Goal: Task Accomplishment & Management: Manage account settings

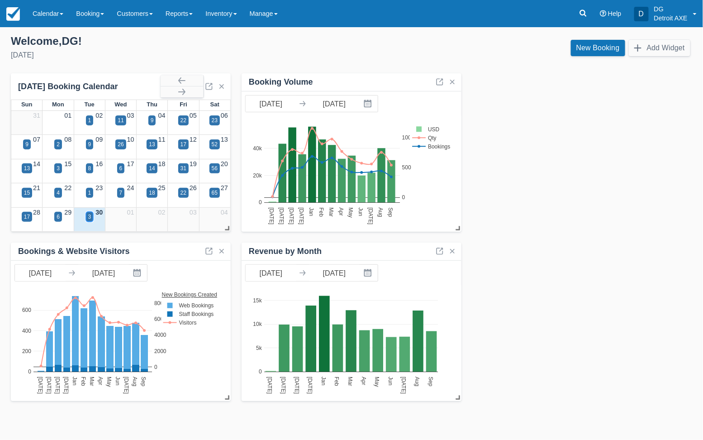
click at [88, 216] on div "3" at bounding box center [89, 217] width 3 height 8
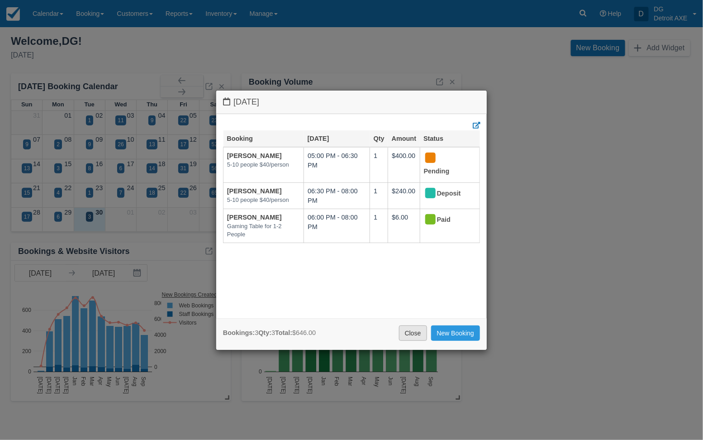
click at [406, 331] on link "Close" at bounding box center [413, 332] width 28 height 15
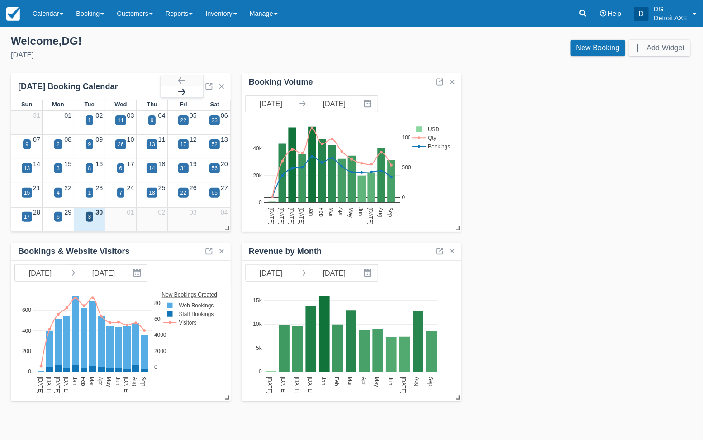
click at [183, 93] on button "button" at bounding box center [182, 91] width 43 height 11
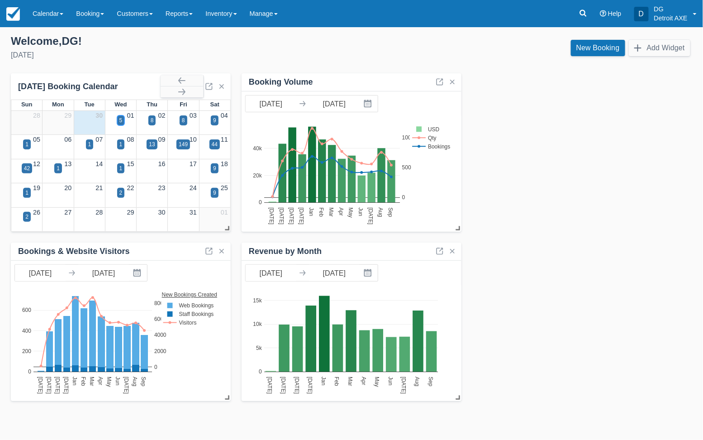
click at [122, 119] on div "5" at bounding box center [120, 120] width 3 height 8
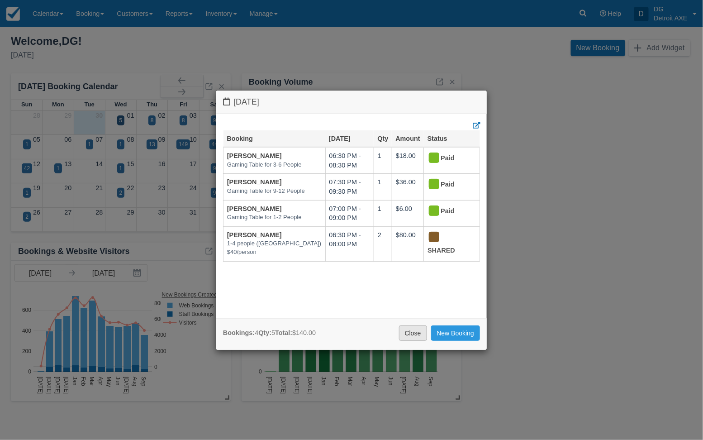
click at [417, 334] on link "Close" at bounding box center [413, 332] width 28 height 15
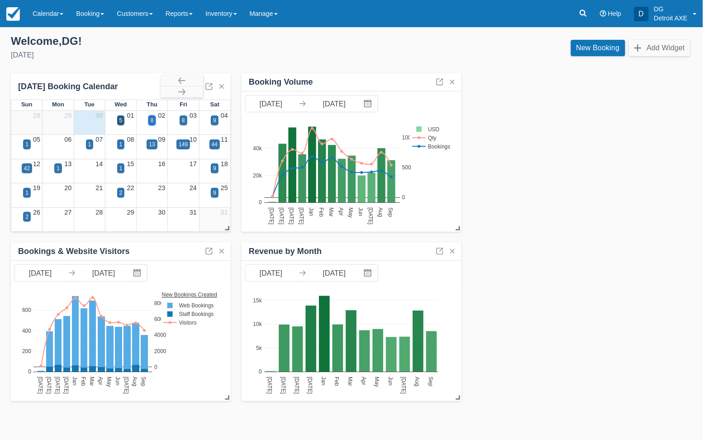
click at [154, 122] on div "8" at bounding box center [152, 120] width 8 height 10
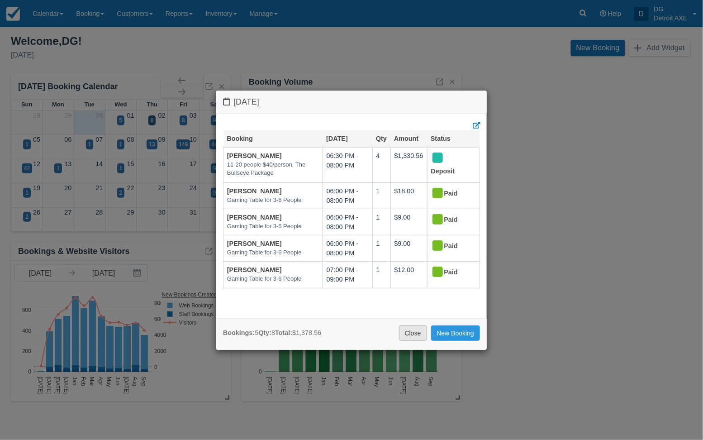
click at [411, 331] on link "Close" at bounding box center [413, 332] width 28 height 15
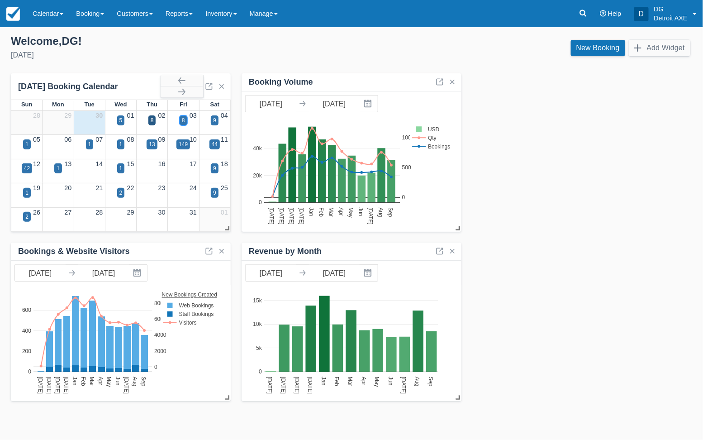
click at [184, 122] on div "8" at bounding box center [183, 120] width 3 height 8
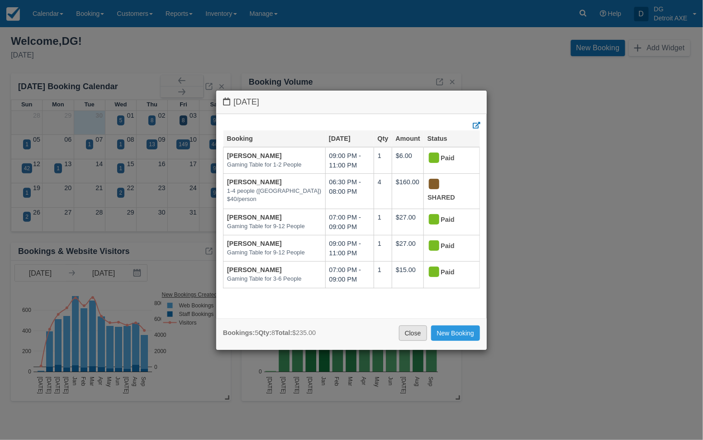
click at [407, 327] on link "Close" at bounding box center [413, 332] width 28 height 15
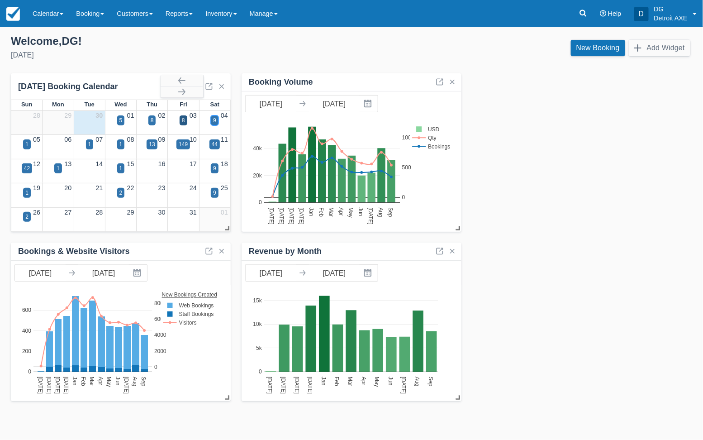
click at [215, 120] on div "9" at bounding box center [214, 120] width 3 height 8
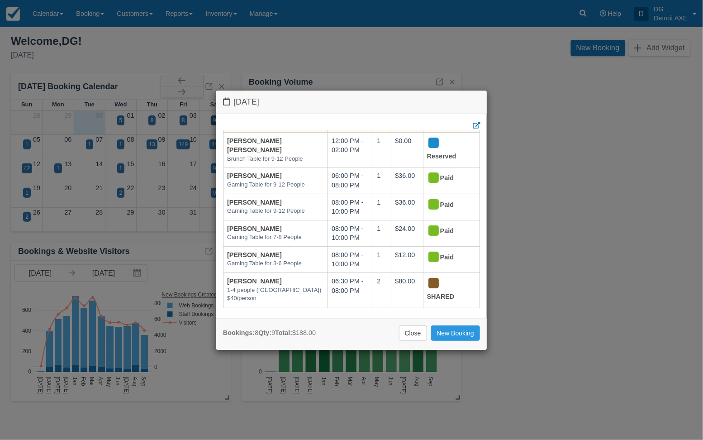
scroll to position [90, 0]
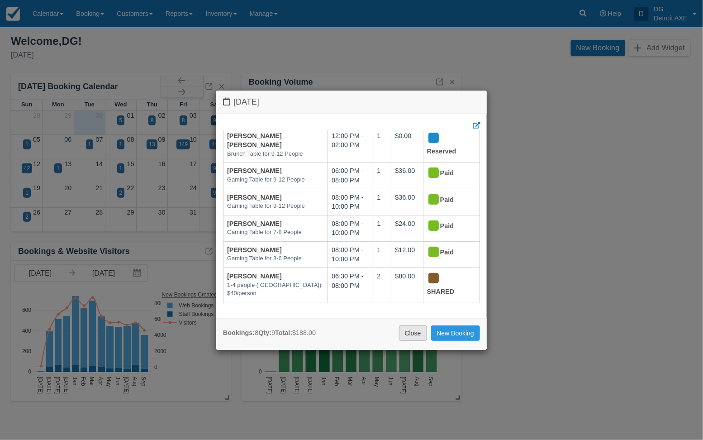
click at [410, 330] on link "Close" at bounding box center [413, 332] width 28 height 15
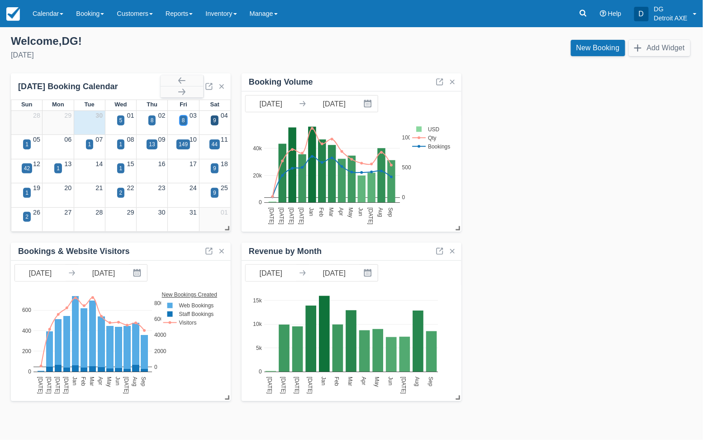
click at [184, 118] on div "8" at bounding box center [183, 120] width 3 height 8
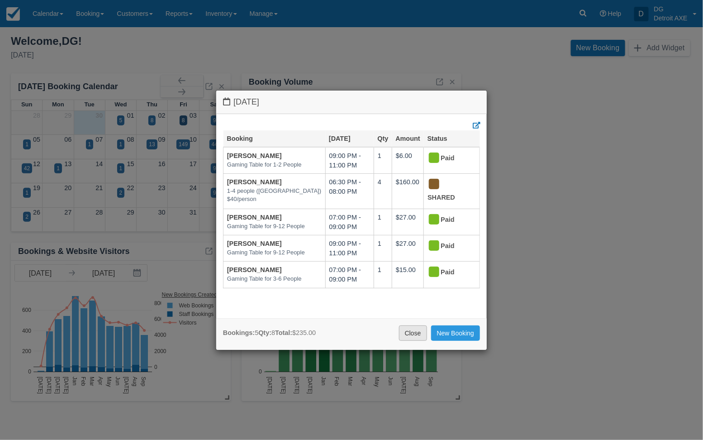
click at [410, 329] on link "Close" at bounding box center [413, 332] width 28 height 15
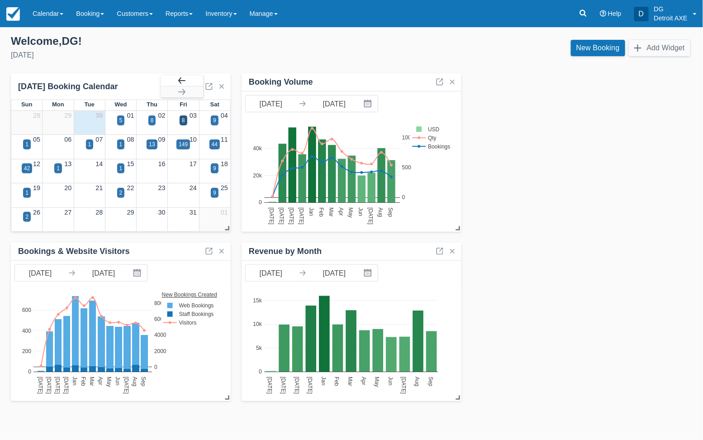
click at [180, 81] on button "button" at bounding box center [182, 80] width 43 height 11
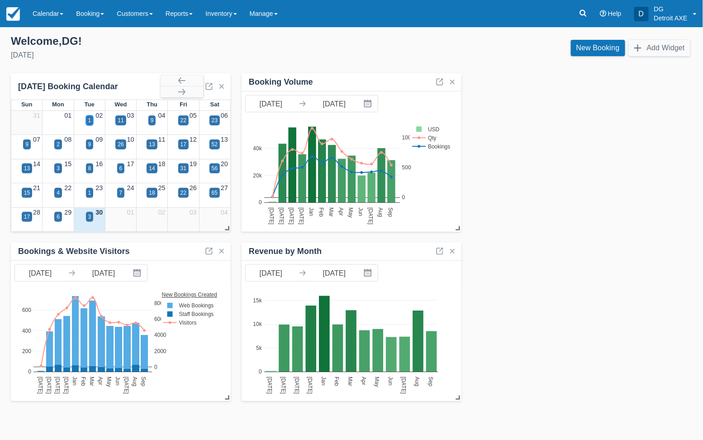
click at [90, 118] on div "1" at bounding box center [89, 120] width 3 height 8
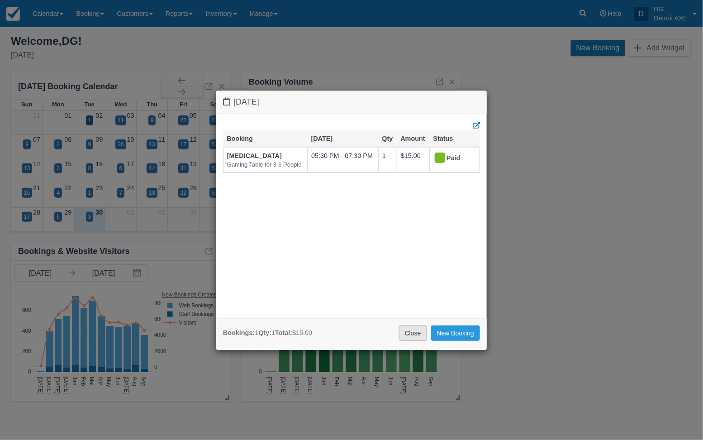
click at [407, 326] on link "Close" at bounding box center [413, 332] width 28 height 15
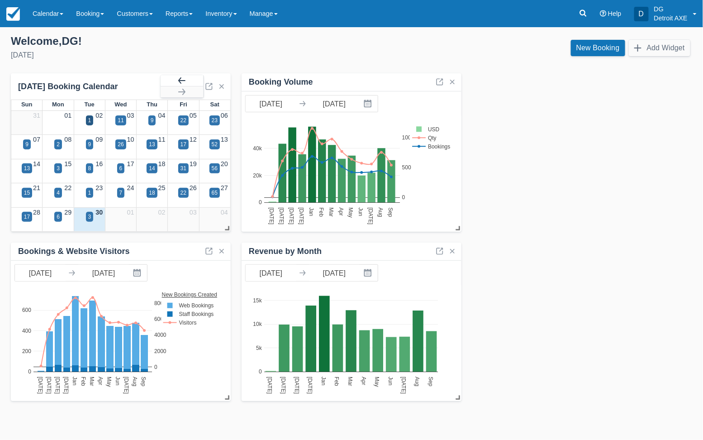
click at [184, 82] on button "button" at bounding box center [182, 80] width 43 height 11
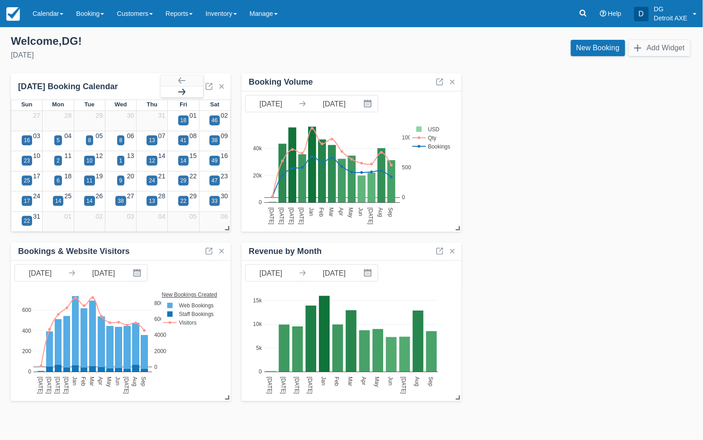
click at [185, 91] on button "button" at bounding box center [182, 91] width 43 height 11
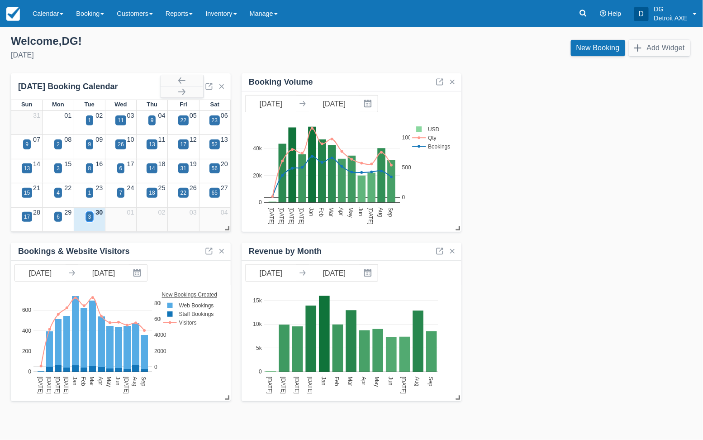
click at [90, 216] on div "3" at bounding box center [89, 217] width 3 height 8
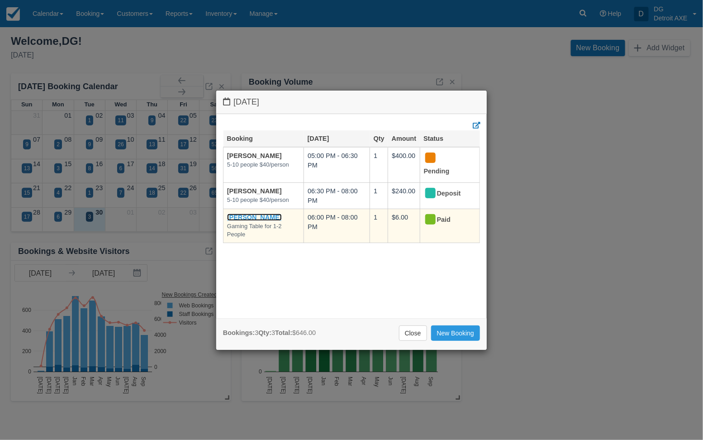
click at [259, 217] on link "[PERSON_NAME]" at bounding box center [254, 216] width 55 height 7
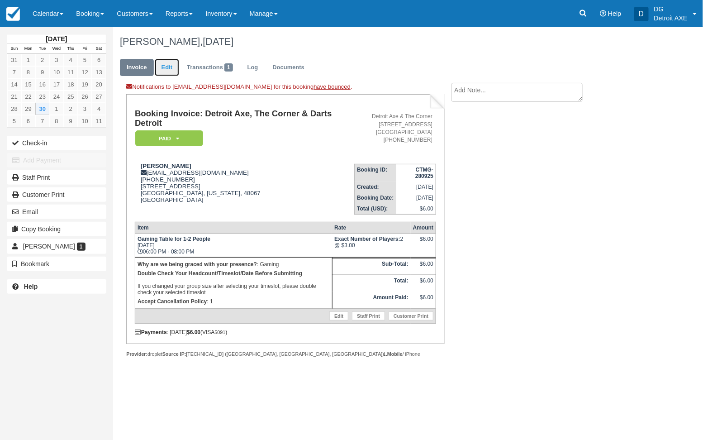
click at [166, 68] on link "Edit" at bounding box center [167, 68] width 24 height 18
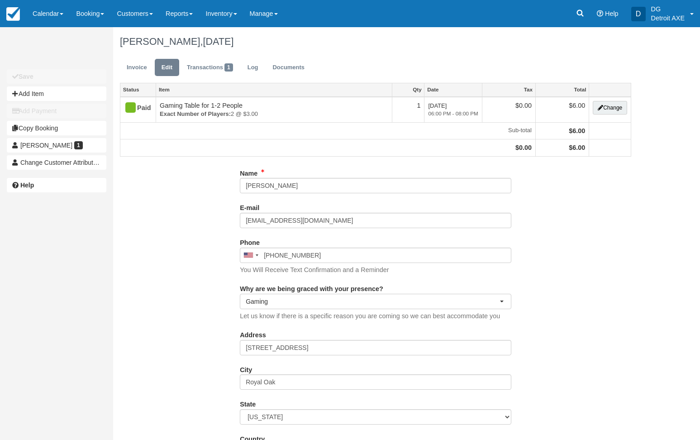
select select "Gaming"
type input "[PHONE_NUMBER]"
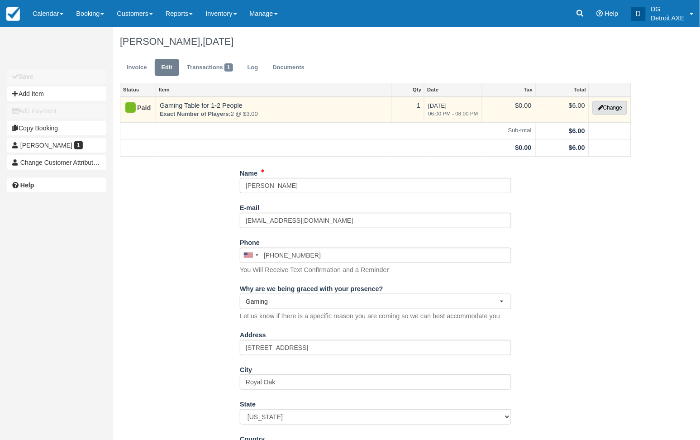
click at [604, 106] on button "Change" at bounding box center [609, 108] width 34 height 14
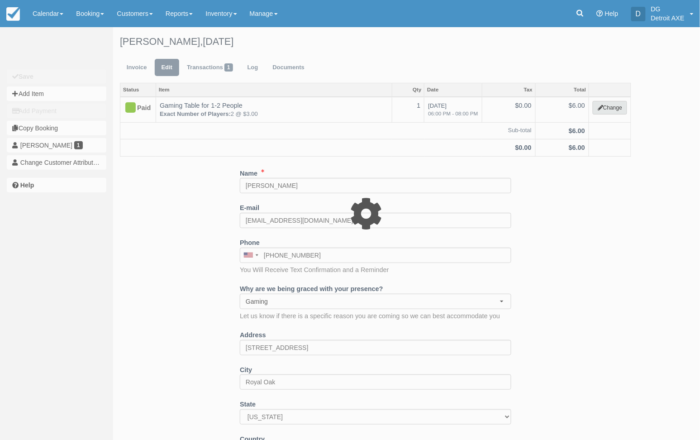
select select "6"
type input "6.00"
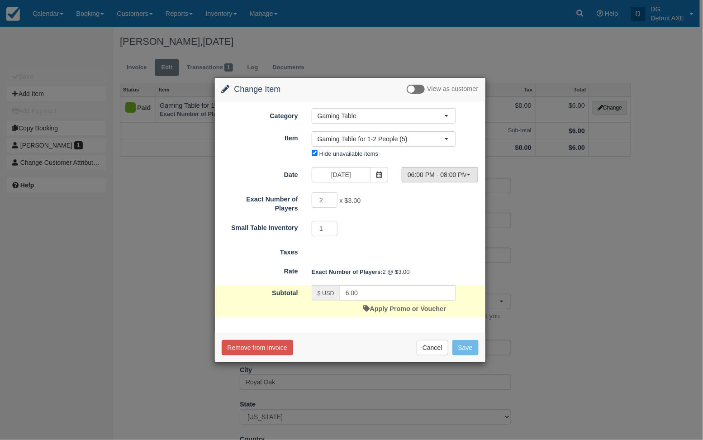
click at [472, 175] on button "06:00 PM - 08:00 PM" at bounding box center [440, 174] width 76 height 15
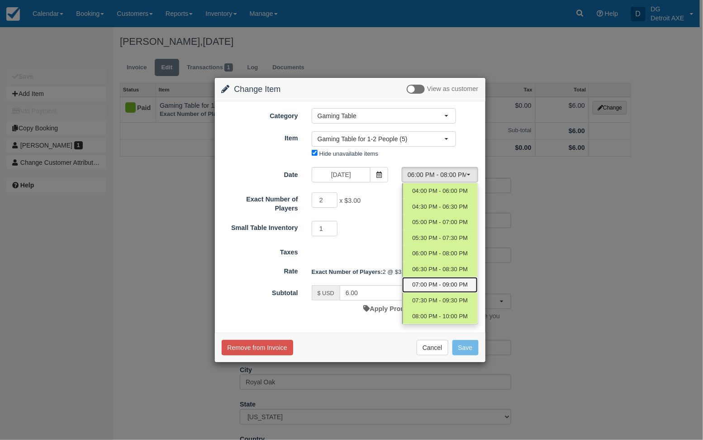
click at [432, 282] on span "07:00 PM - 09:00 PM" at bounding box center [440, 284] width 56 height 9
select select "6"
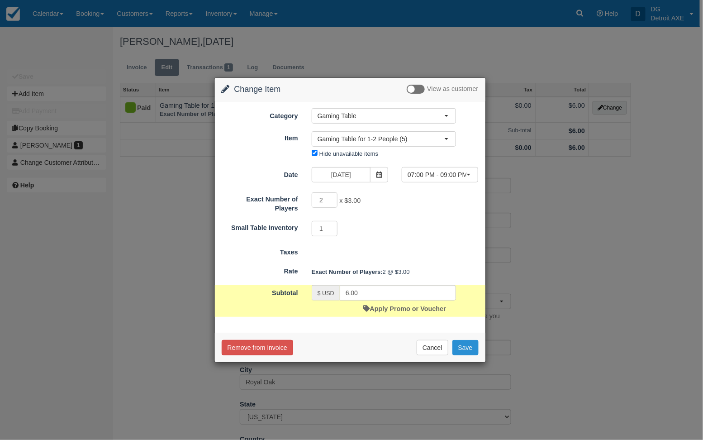
click at [467, 346] on button "Save" at bounding box center [465, 347] width 26 height 15
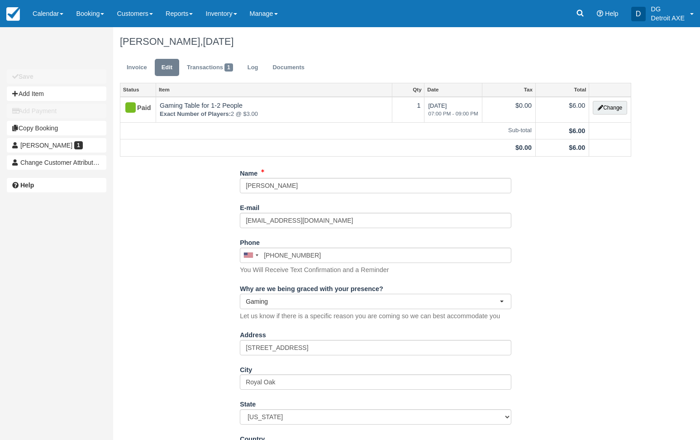
select select "Gaming"
